Goal: Navigation & Orientation: Find specific page/section

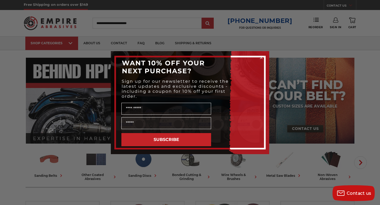
click at [261, 57] on icon "Close dialog" at bounding box center [261, 58] width 2 height 2
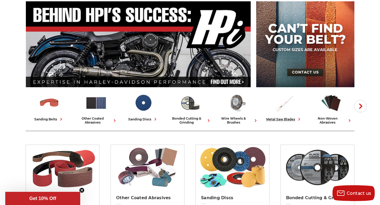
scroll to position [58, 0]
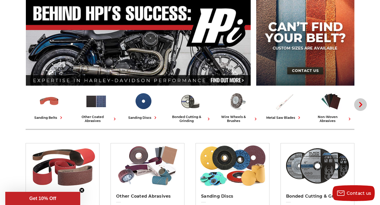
click at [359, 103] on use "button" at bounding box center [360, 104] width 3 height 5
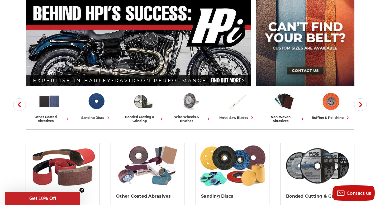
click at [327, 118] on div "buffing & polishing" at bounding box center [330, 118] width 39 height 6
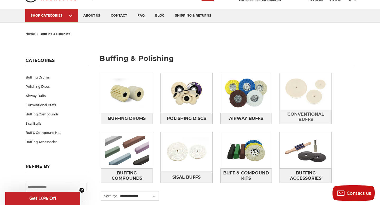
scroll to position [29, 0]
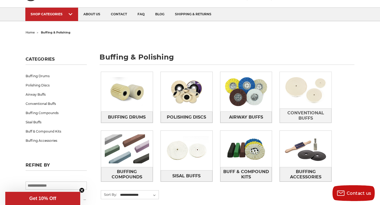
click at [292, 98] on img at bounding box center [305, 90] width 52 height 36
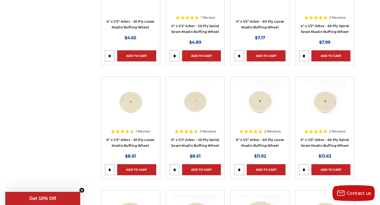
scroll to position [155, 0]
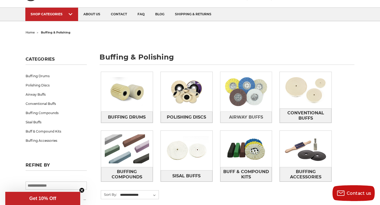
click at [238, 94] on img at bounding box center [246, 92] width 52 height 36
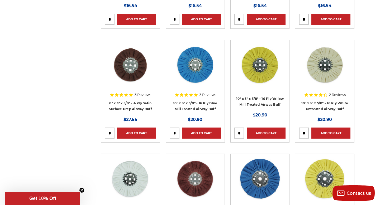
scroll to position [192, 0]
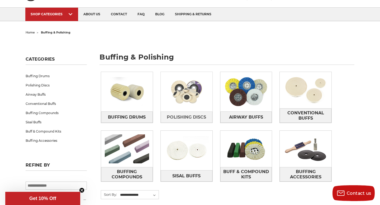
click at [180, 98] on img at bounding box center [187, 92] width 52 height 36
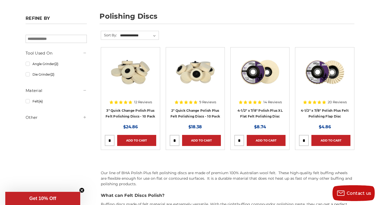
scroll to position [71, 0]
